Goal: Information Seeking & Learning: Learn about a topic

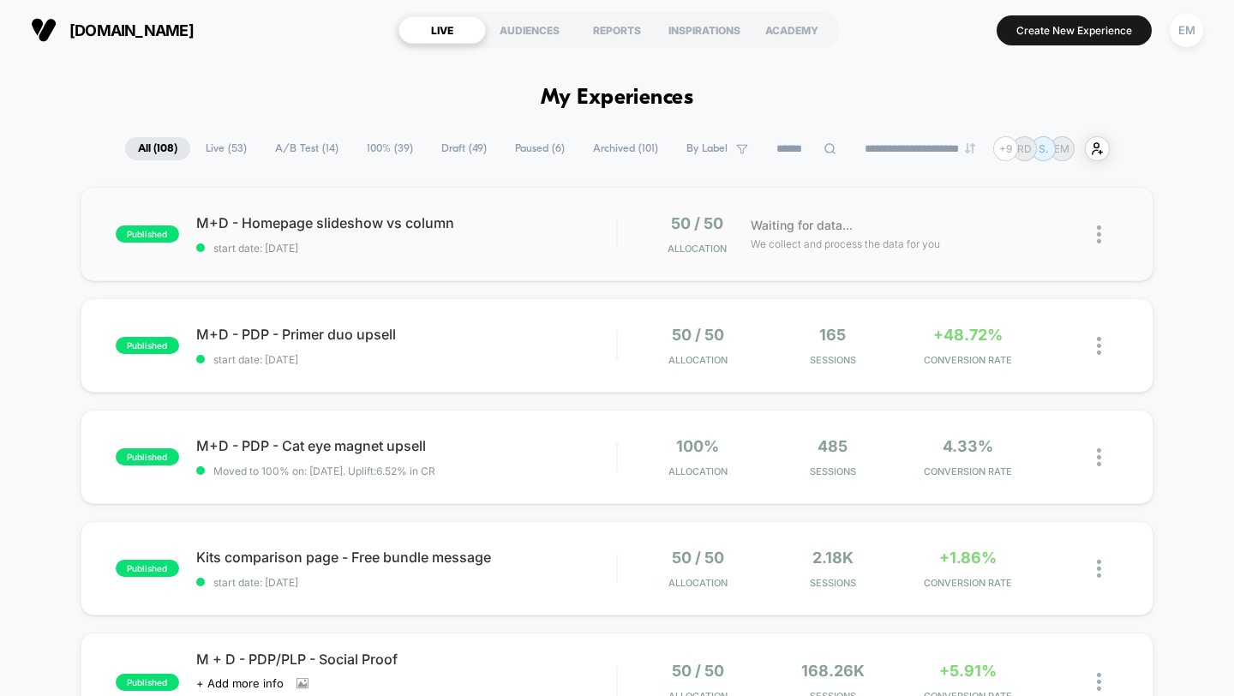
click at [1099, 231] on img at bounding box center [1099, 234] width 4 height 18
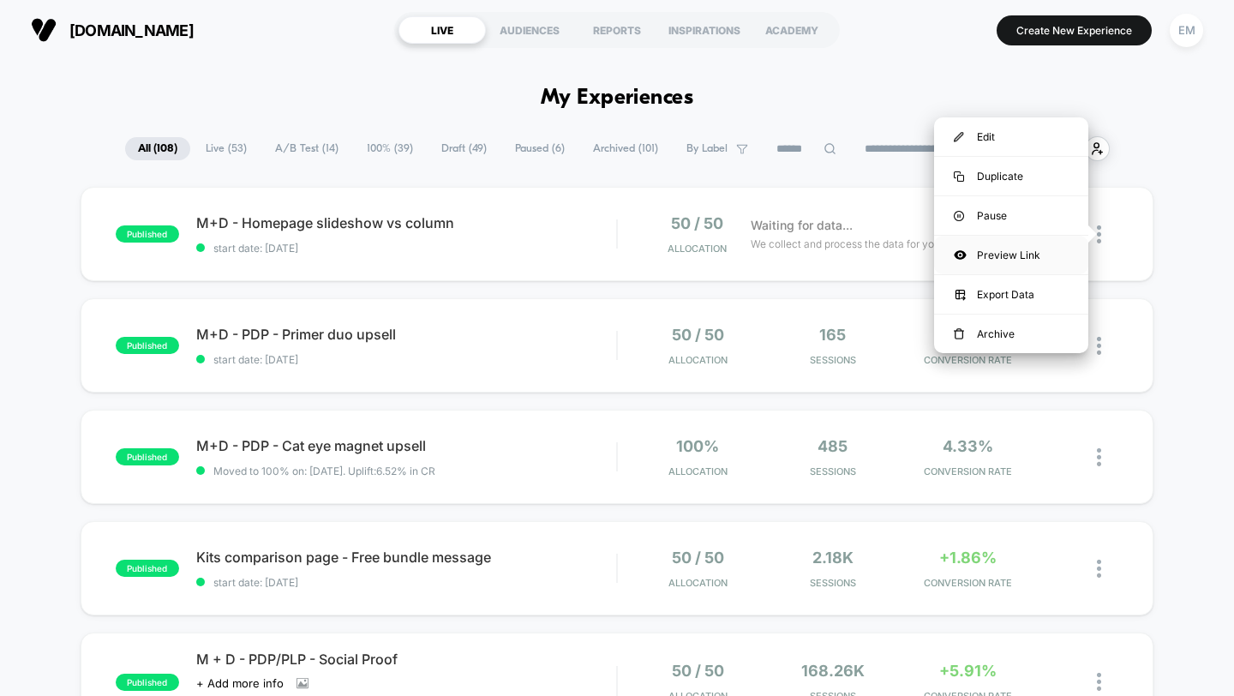
click at [1033, 257] on div "Preview Link" at bounding box center [1011, 255] width 154 height 39
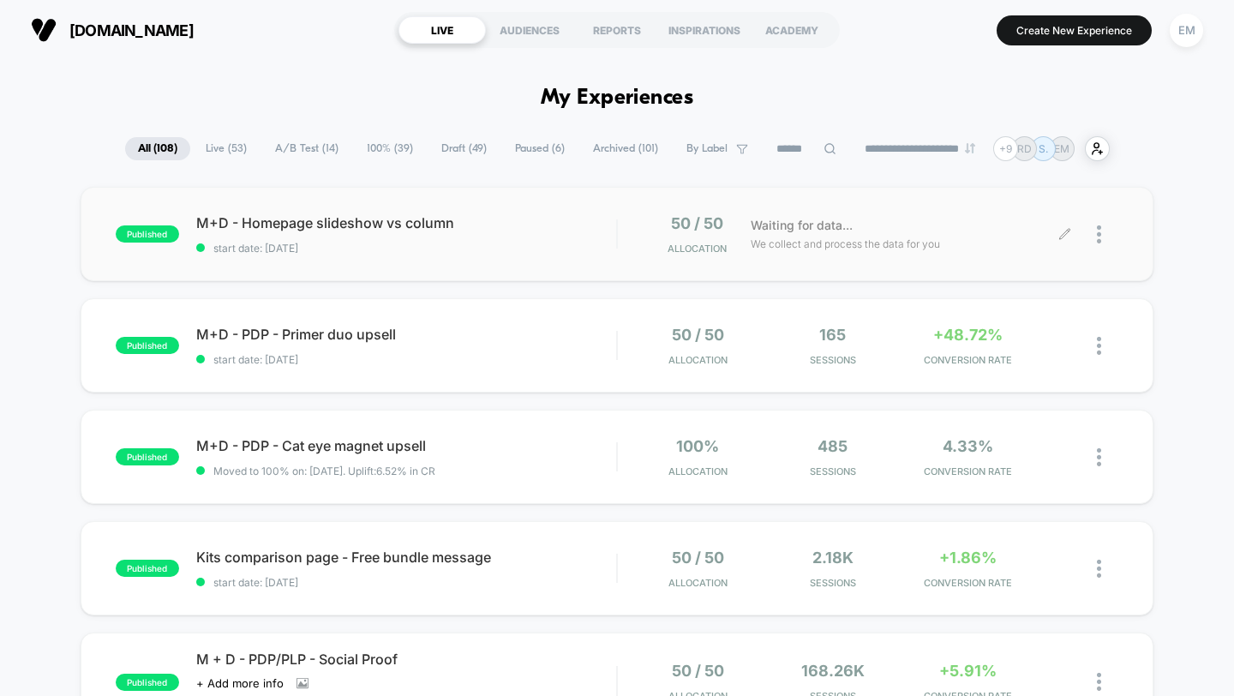
click at [1103, 234] on div at bounding box center [1107, 234] width 21 height 40
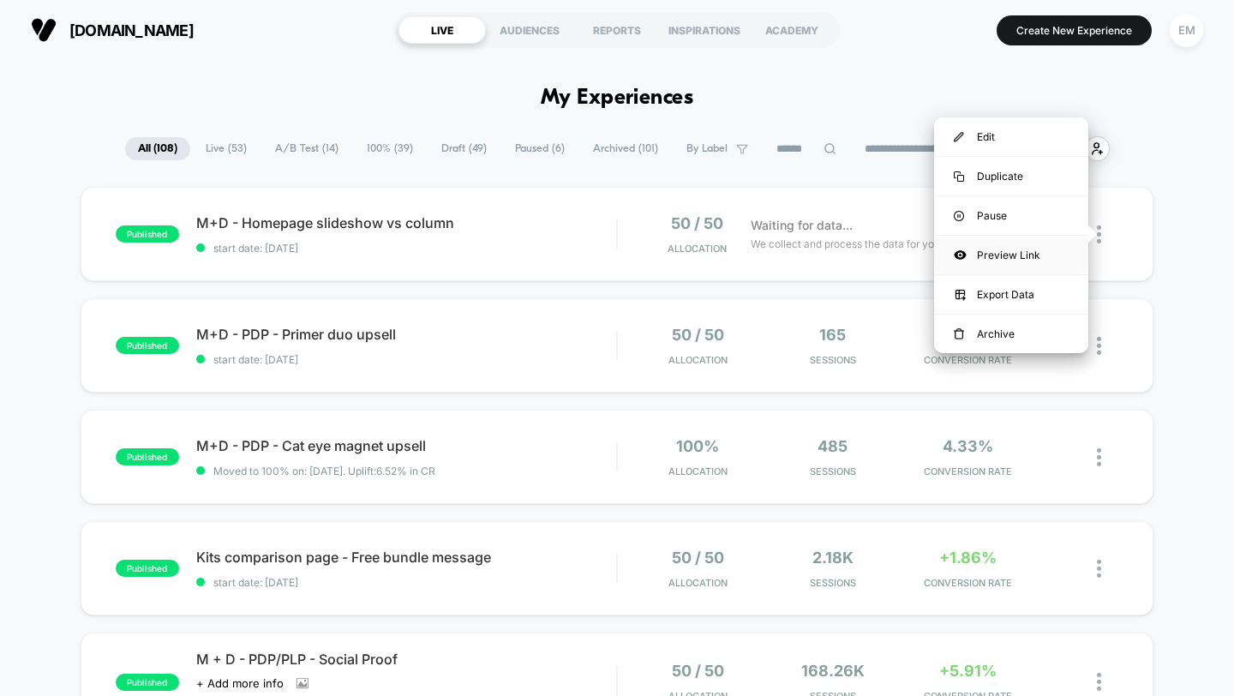
click at [1031, 257] on div "Preview Link" at bounding box center [1011, 255] width 154 height 39
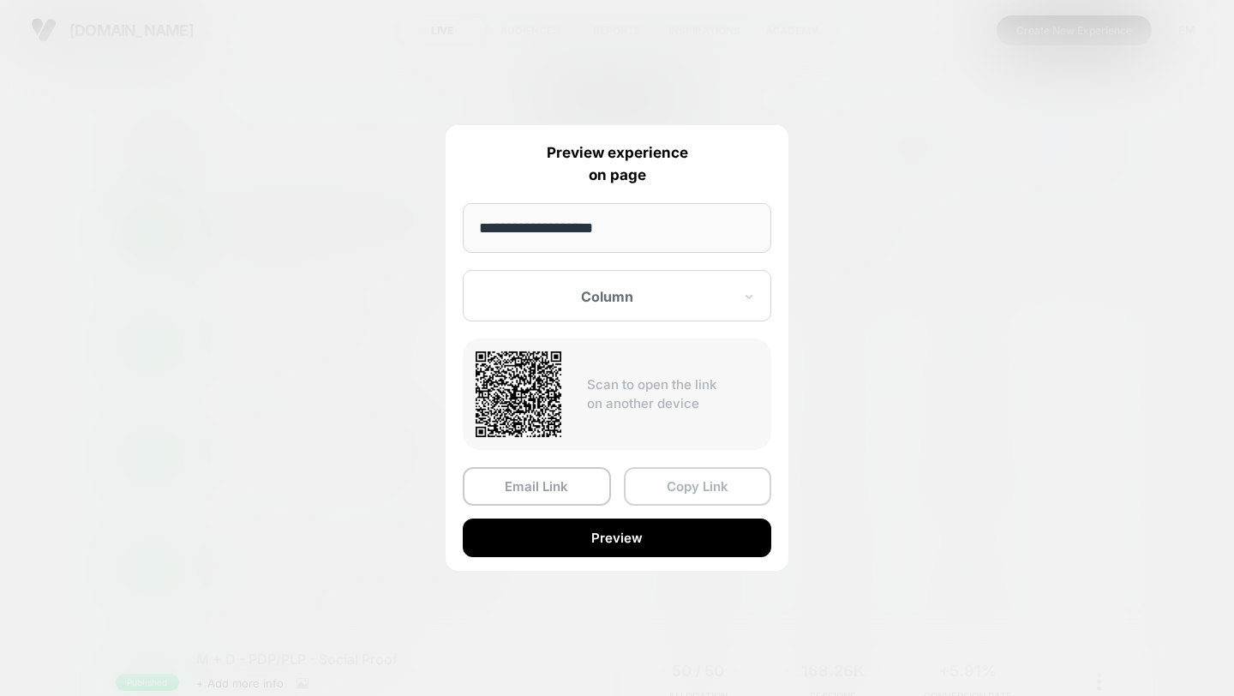
click at [684, 489] on button "Copy Link" at bounding box center [698, 486] width 148 height 39
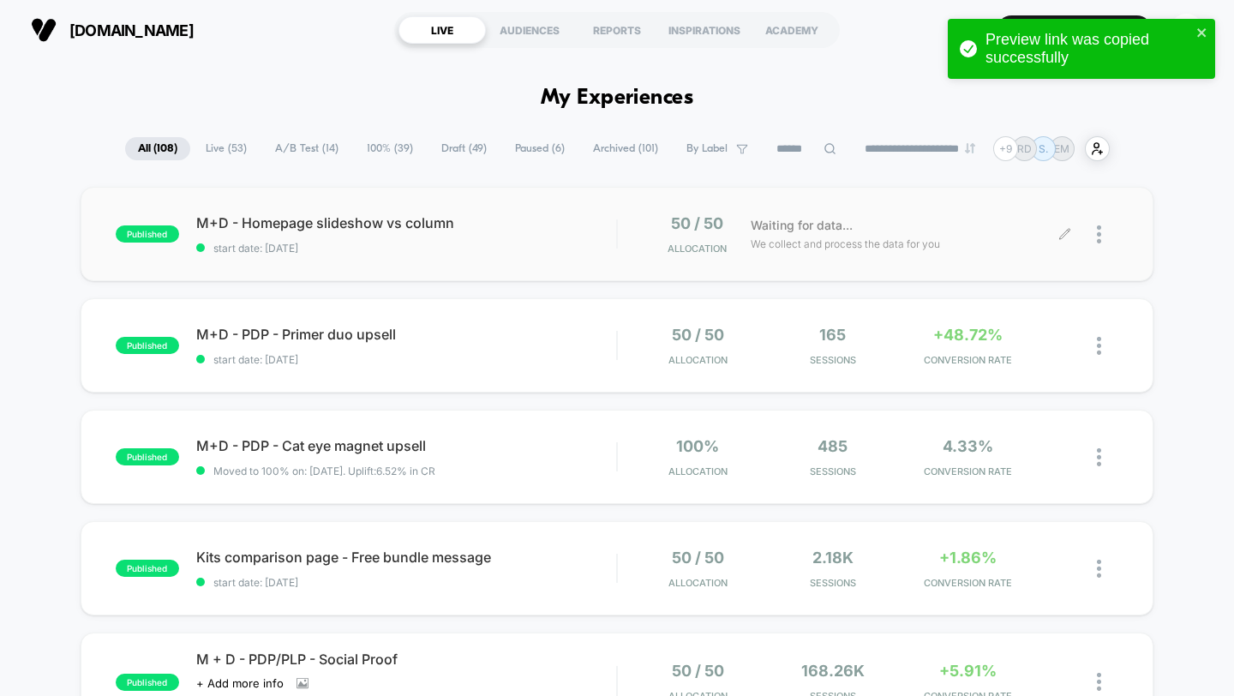
click at [1095, 231] on div at bounding box center [1092, 234] width 54 height 40
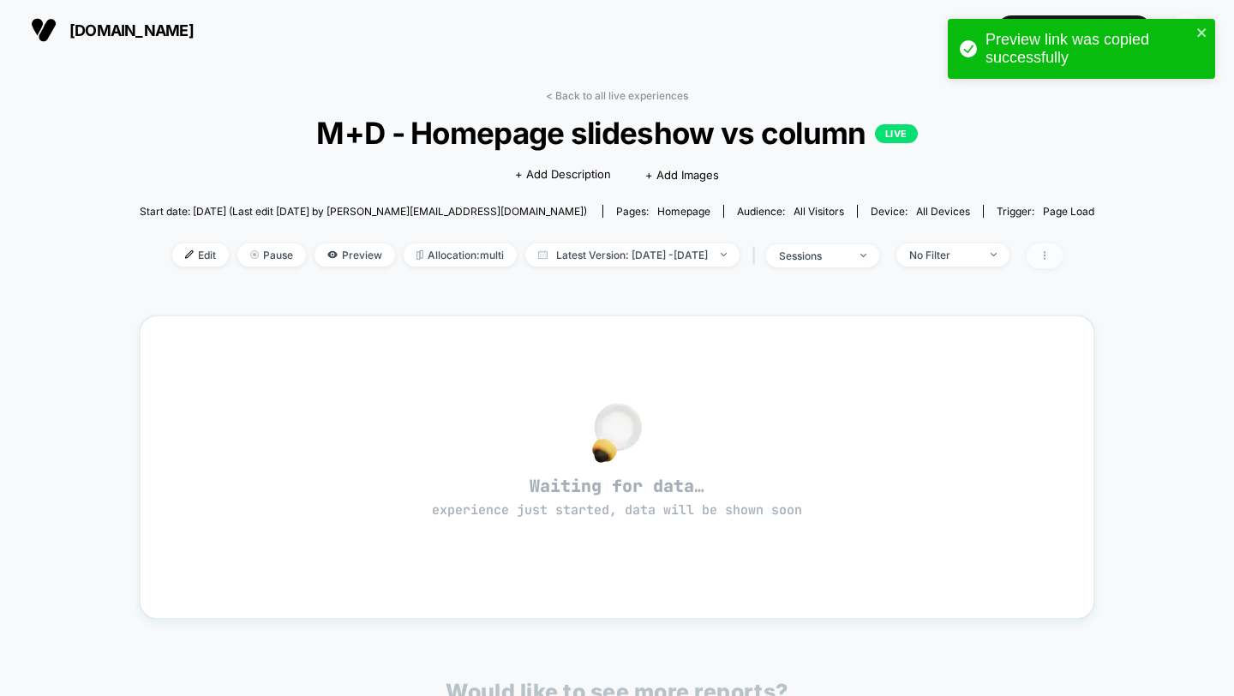
click at [1063, 266] on span at bounding box center [1045, 255] width 36 height 25
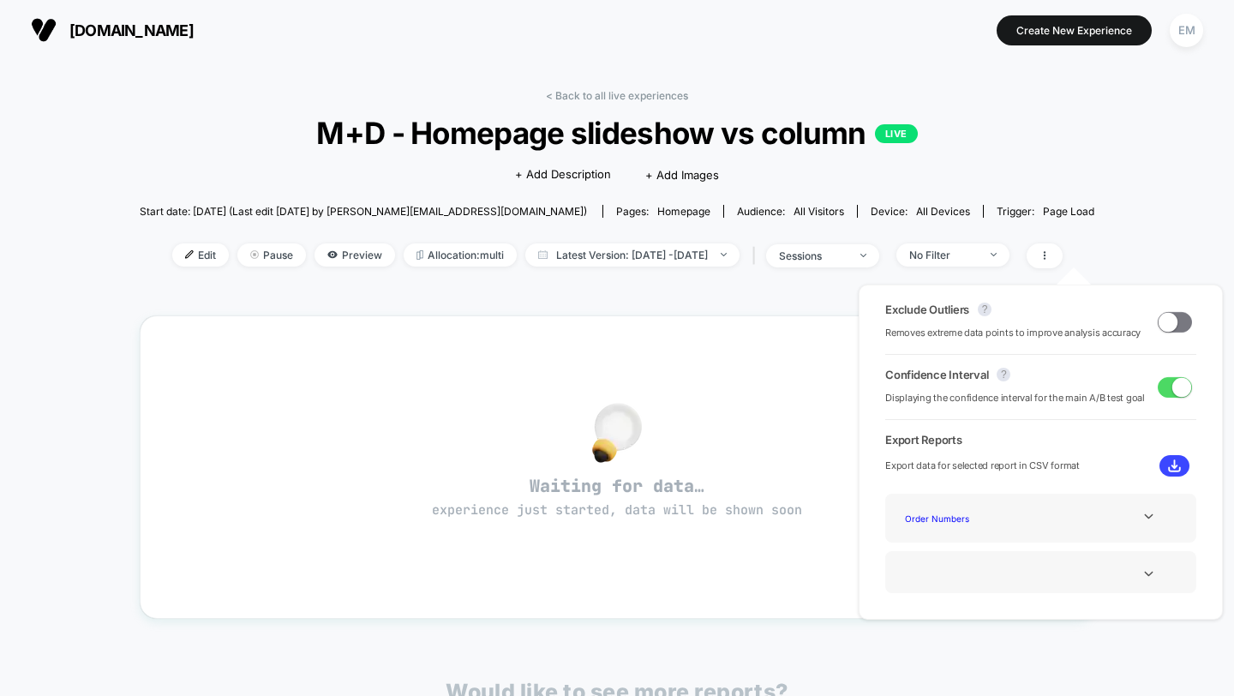
click at [82, 25] on span "[DOMAIN_NAME]" at bounding box center [131, 30] width 124 height 18
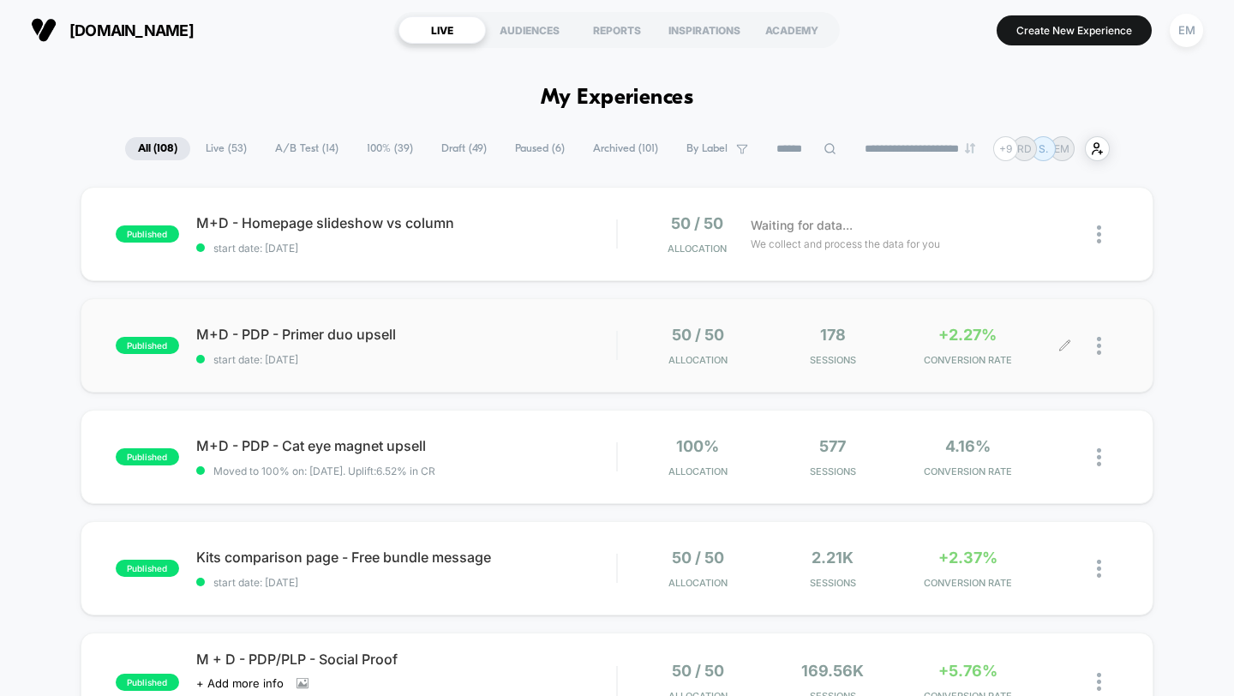
click at [1095, 356] on div at bounding box center [1092, 346] width 54 height 40
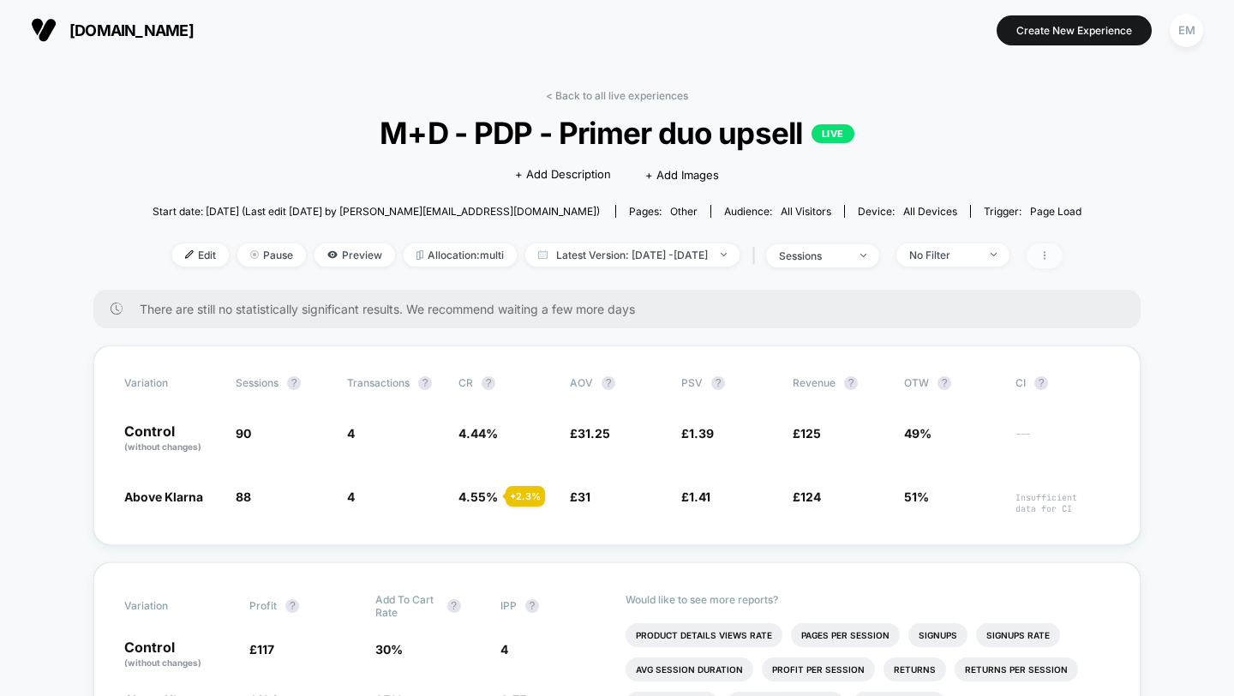
click at [1050, 255] on icon at bounding box center [1044, 255] width 10 height 10
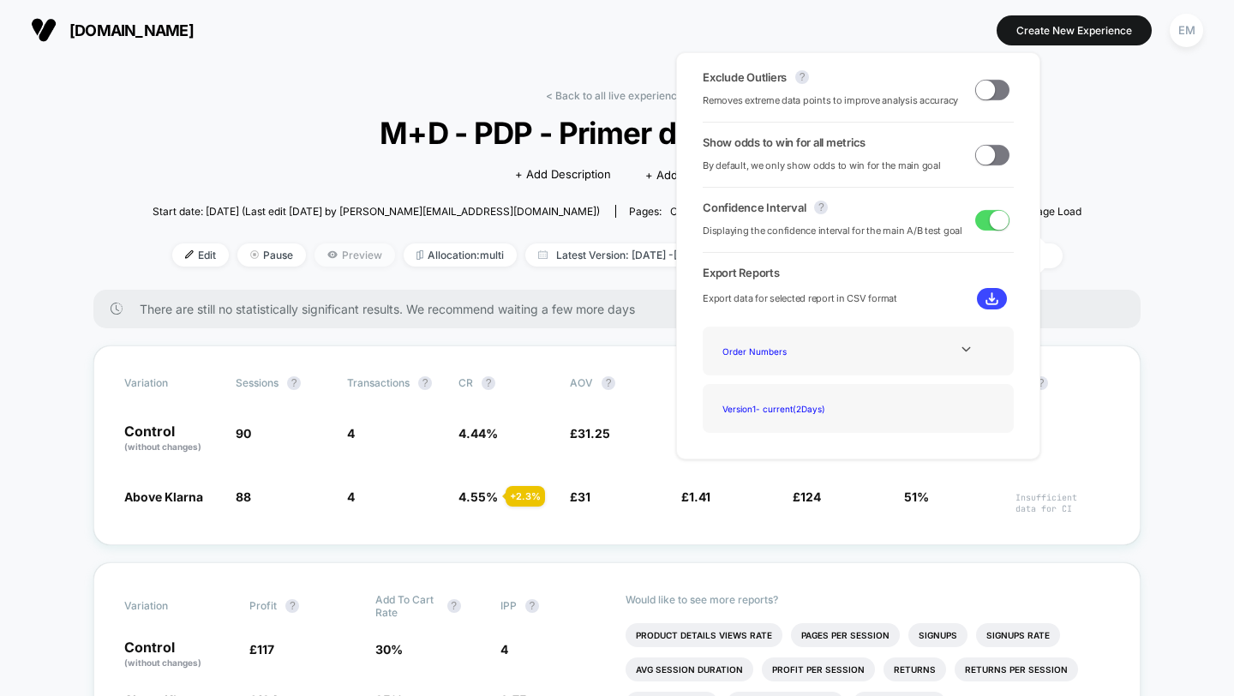
click at [316, 254] on span "Preview" at bounding box center [354, 254] width 81 height 23
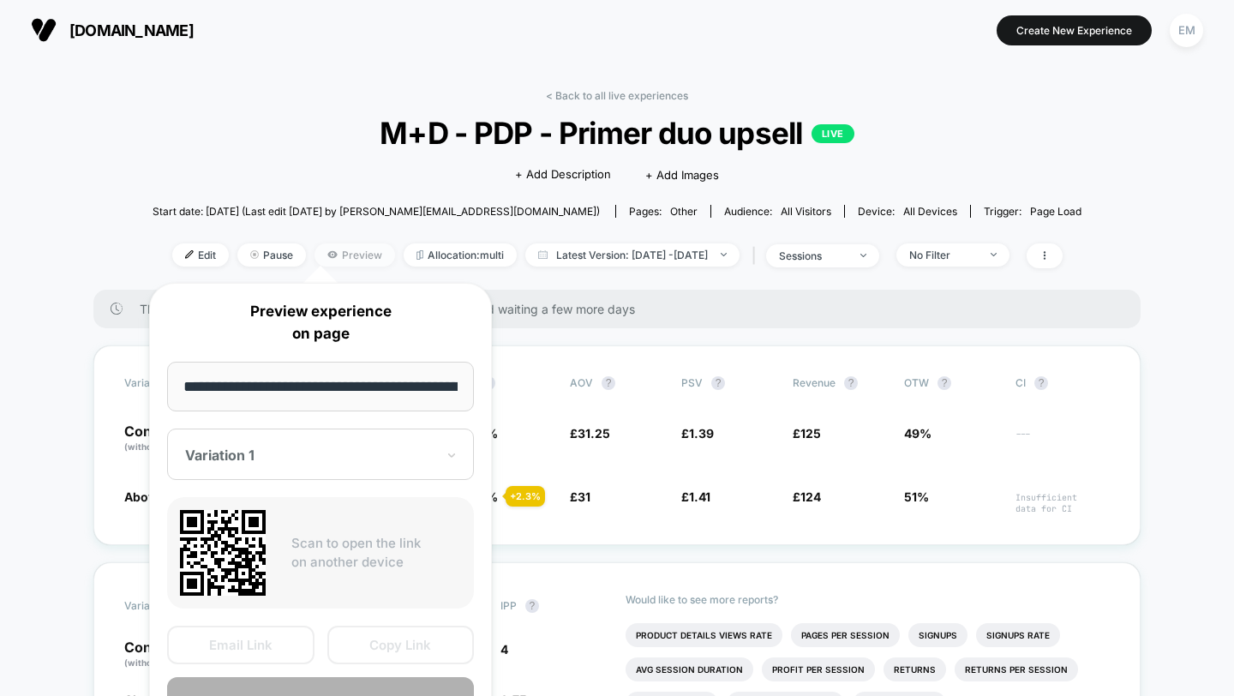
scroll to position [0, 106]
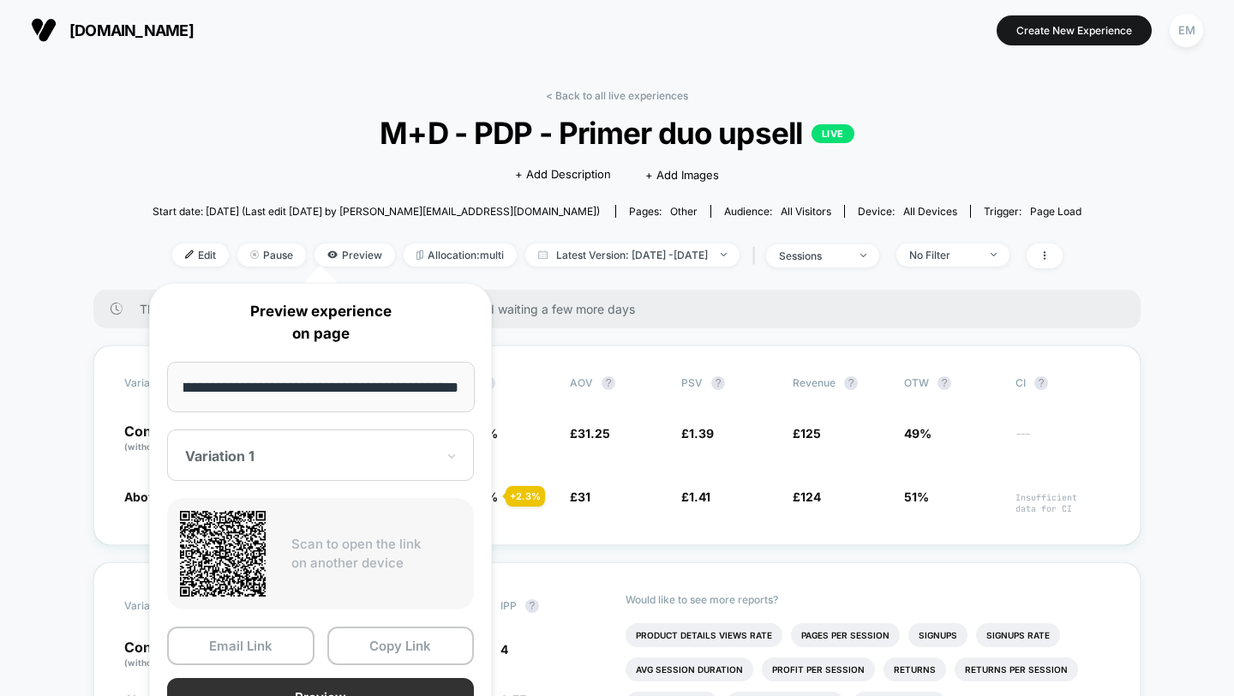
click at [387, 680] on button "Preview" at bounding box center [320, 697] width 307 height 39
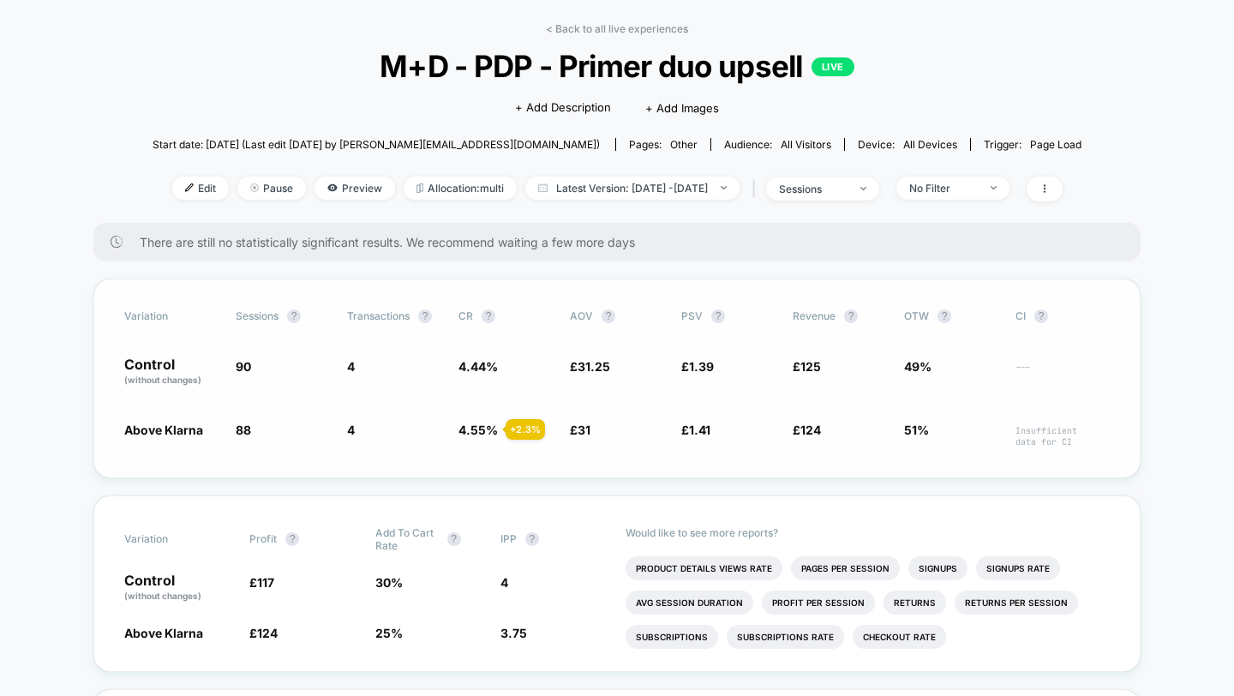
scroll to position [50, 0]
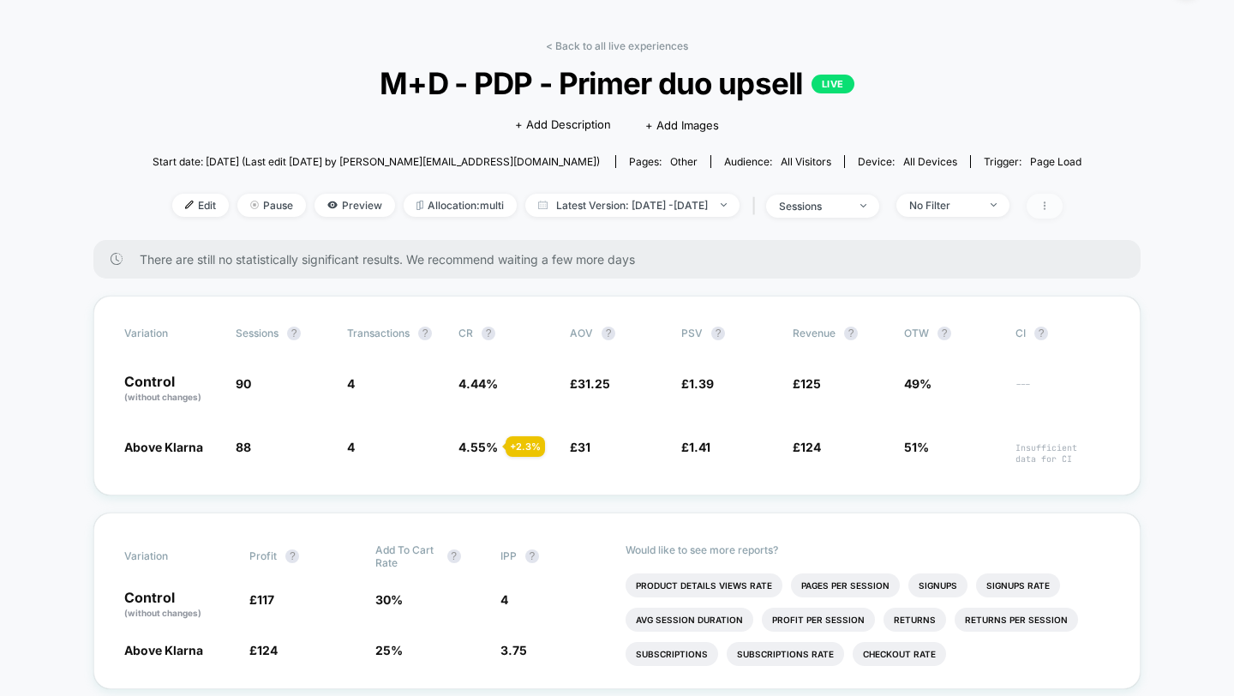
click at [1063, 215] on span at bounding box center [1045, 206] width 36 height 25
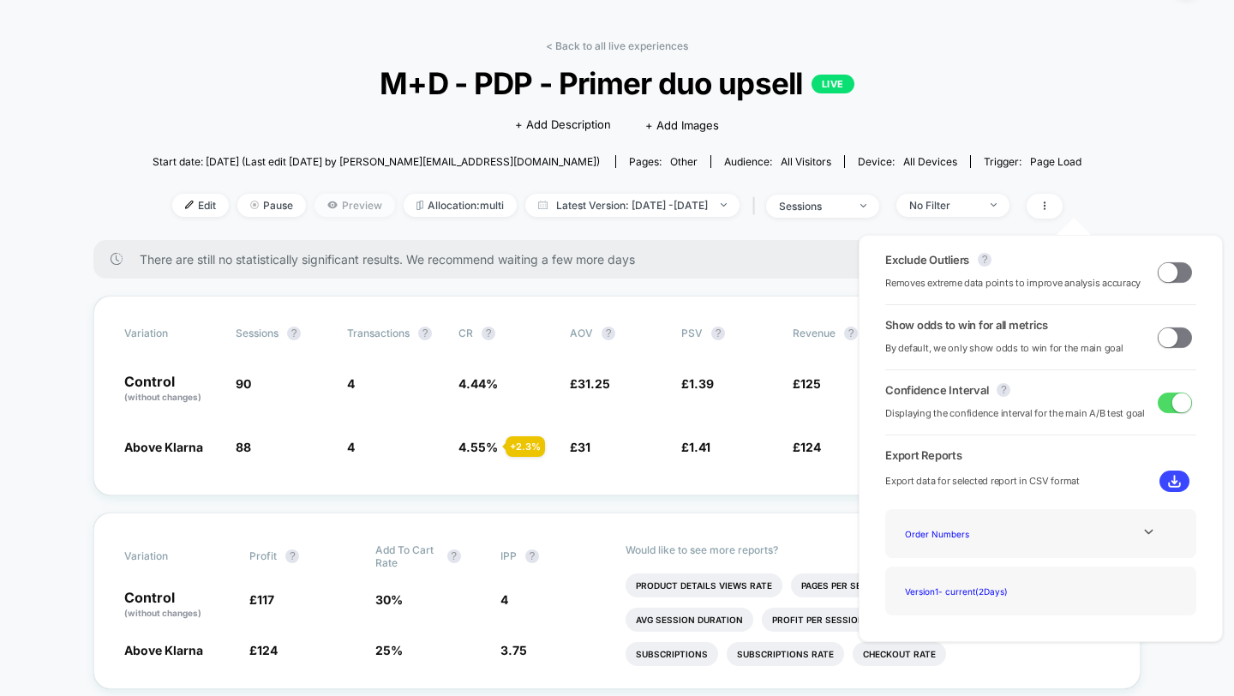
click at [319, 204] on span "Preview" at bounding box center [354, 205] width 81 height 23
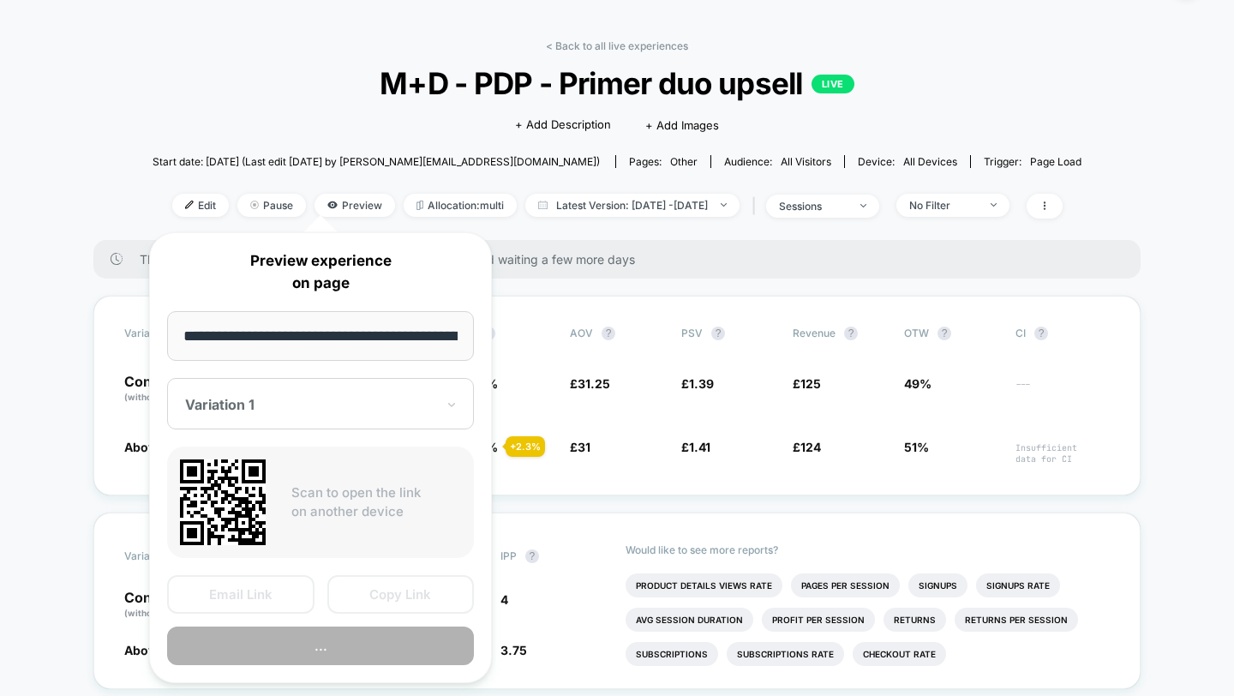
scroll to position [0, 106]
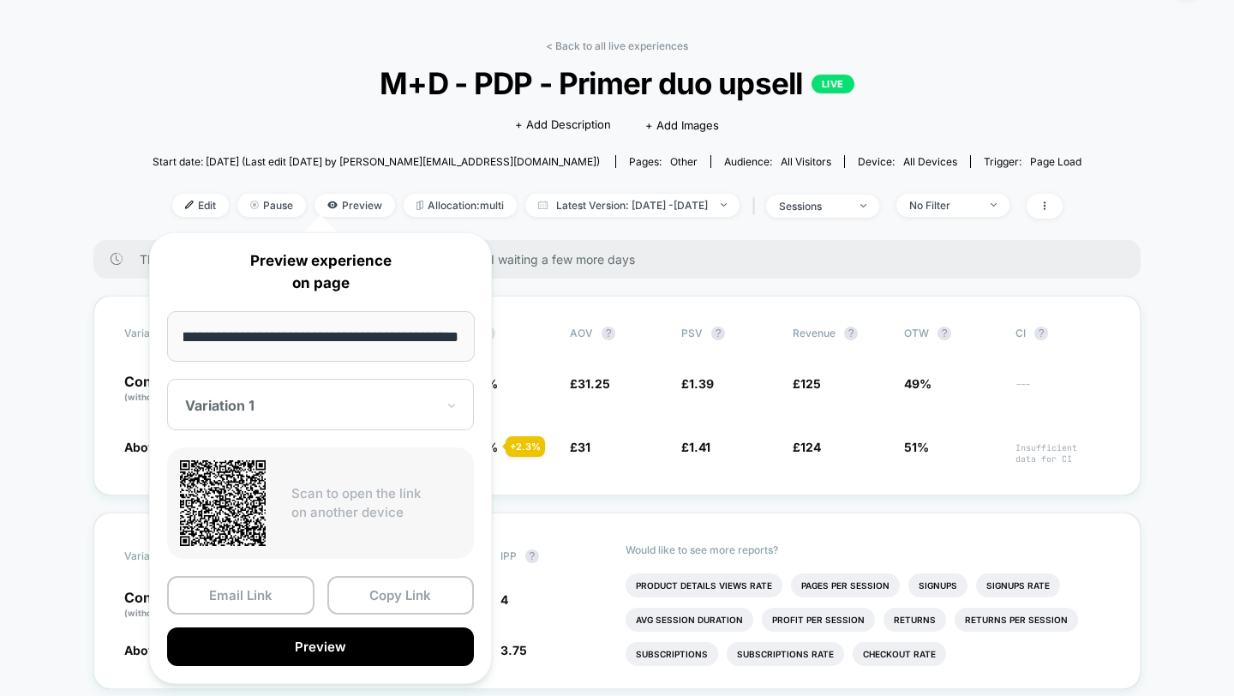
click at [292, 416] on div "Variation 1" at bounding box center [320, 404] width 307 height 51
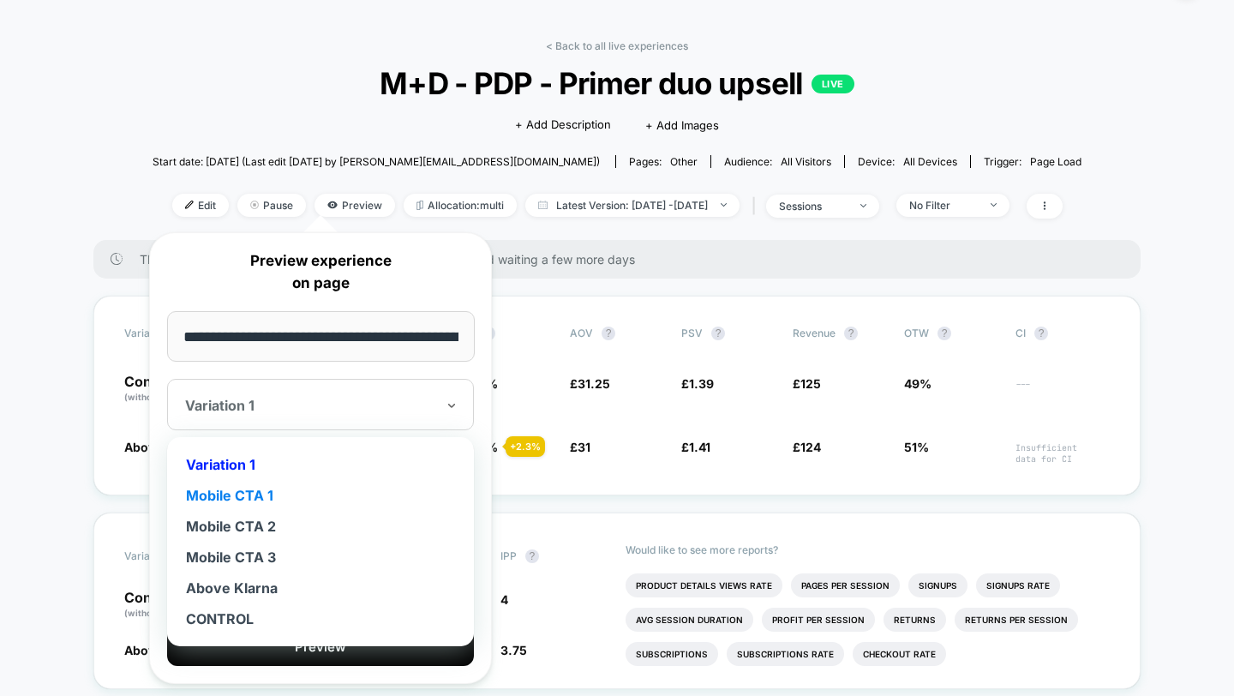
click at [268, 503] on div "Mobile CTA 1" at bounding box center [321, 495] width 290 height 31
